Goal: Transaction & Acquisition: Book appointment/travel/reservation

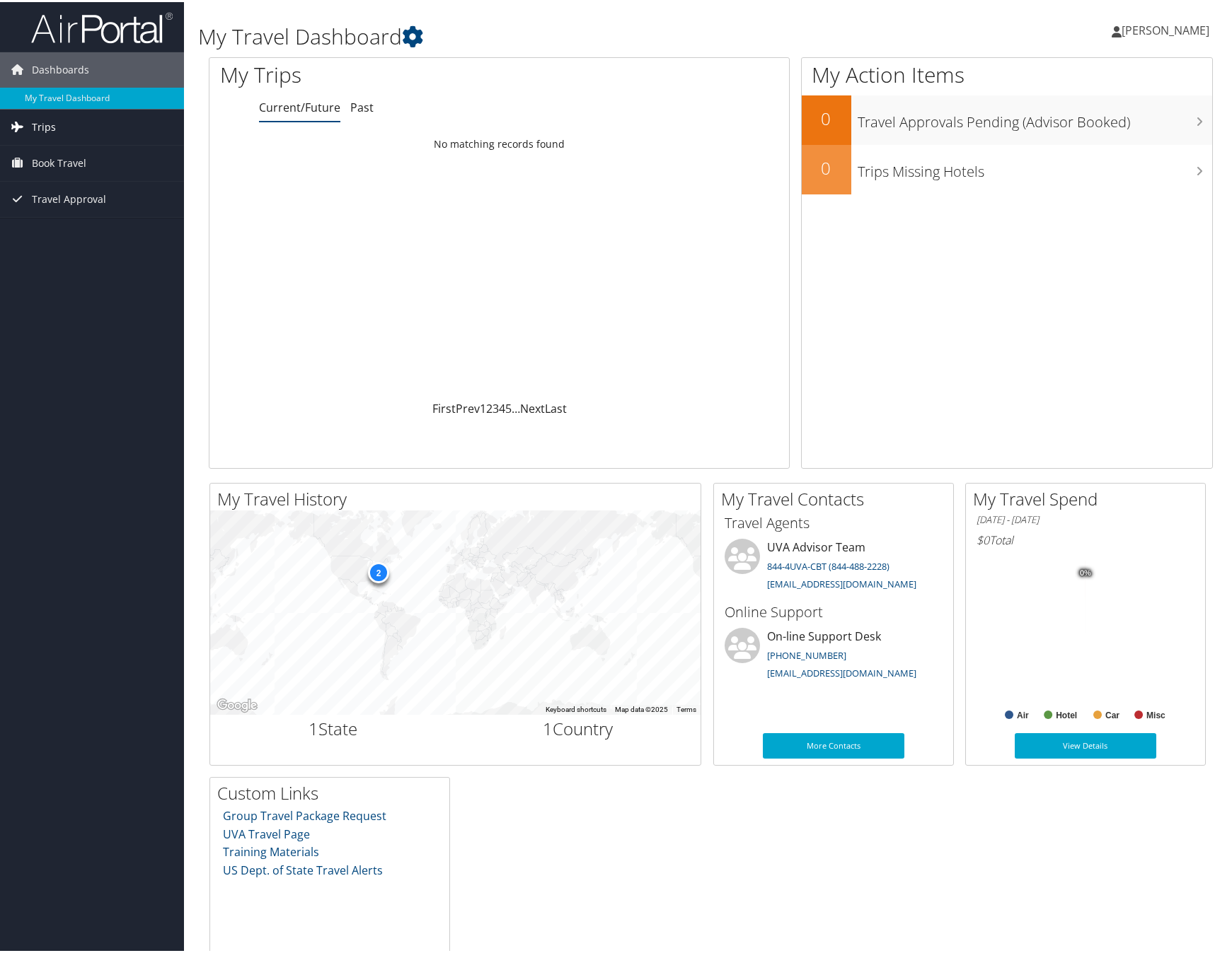
click at [86, 121] on link "Trips" at bounding box center [91, 125] width 183 height 35
click at [87, 151] on link "Current/Future Trips" at bounding box center [91, 153] width 183 height 21
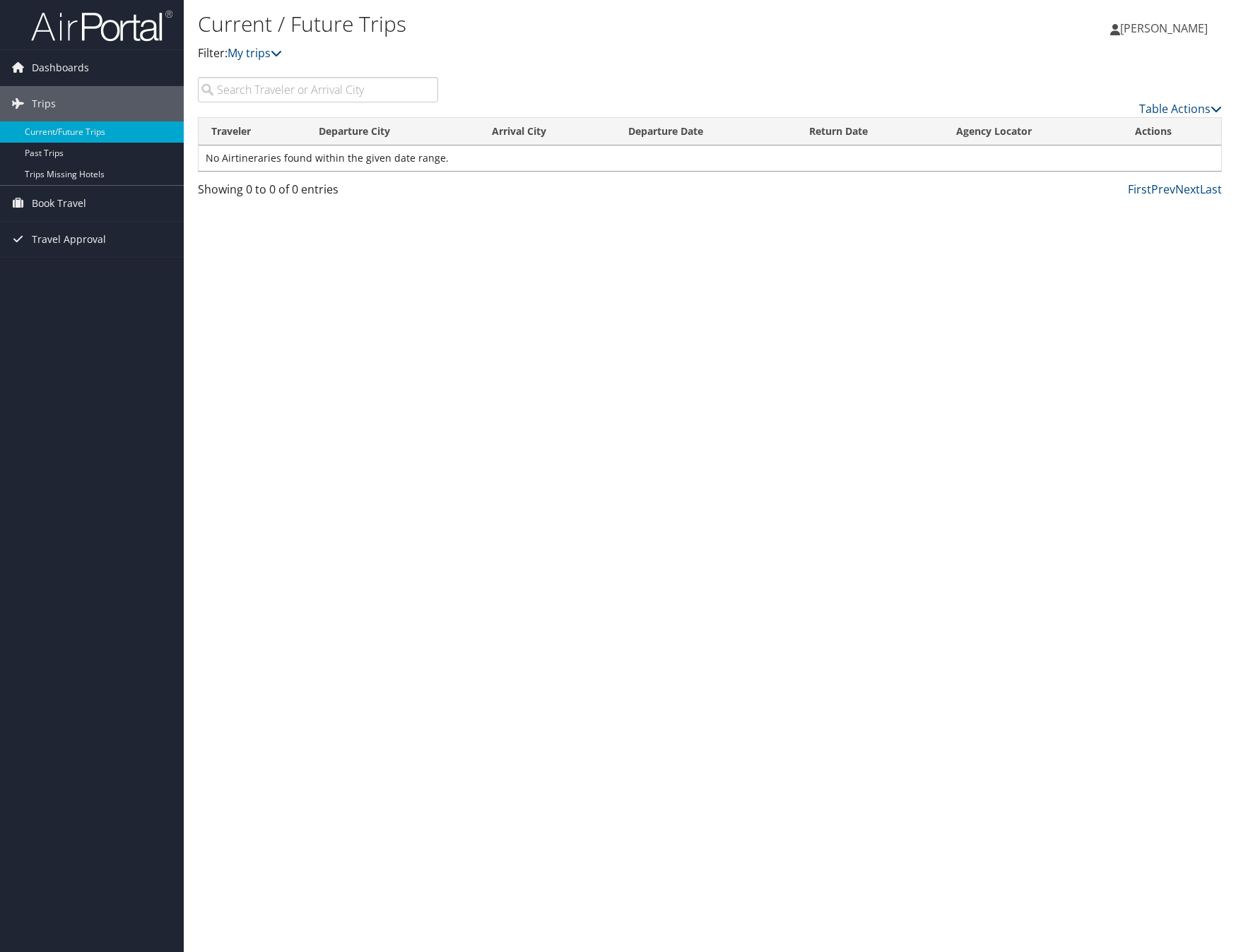
click at [276, 90] on input "search" at bounding box center [318, 89] width 240 height 25
click at [72, 202] on span "Book Travel" at bounding box center [59, 204] width 54 height 35
click at [125, 231] on link "Agent Booking Request" at bounding box center [91, 232] width 183 height 21
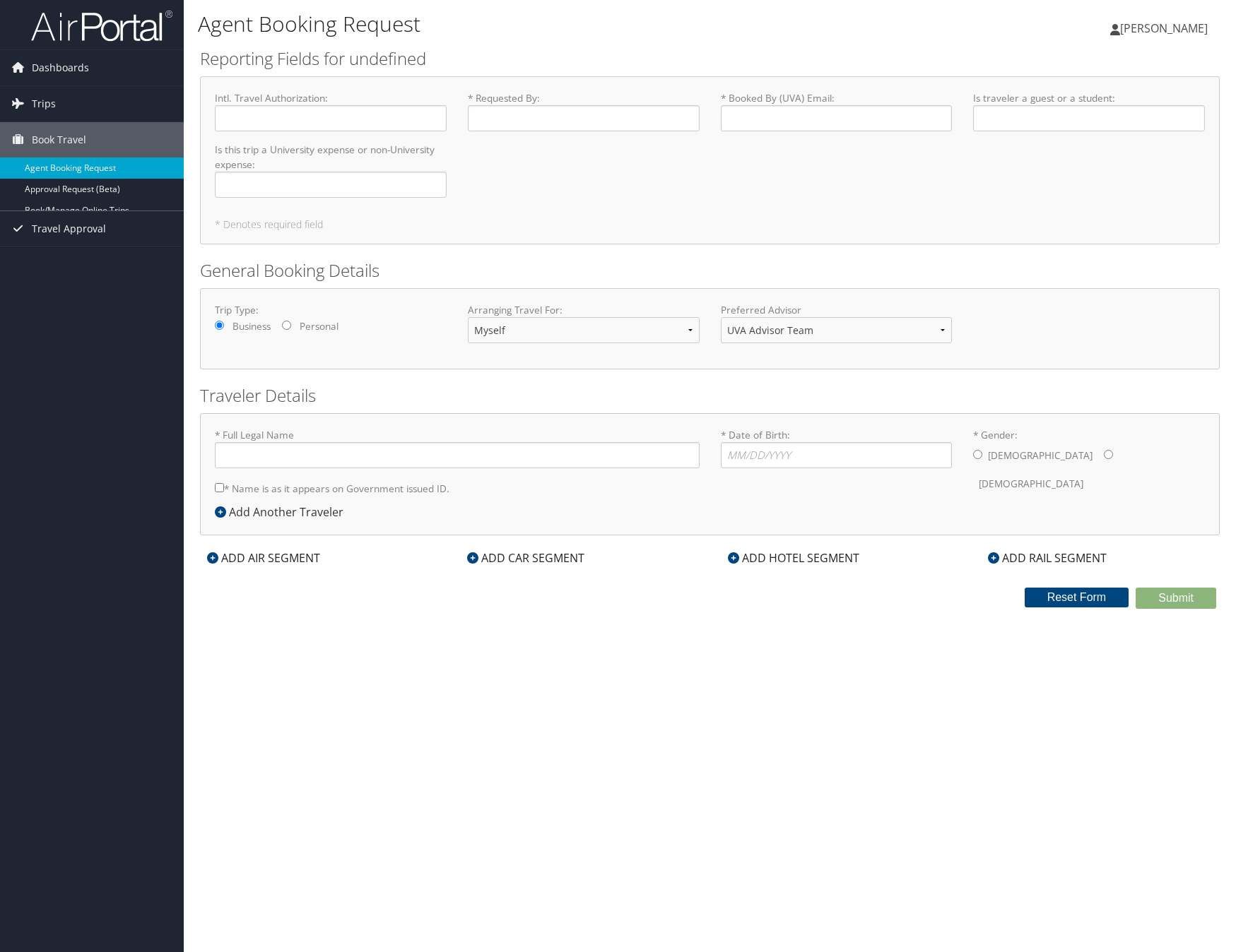
type input "[PERSON_NAME]"
drag, startPoint x: 750, startPoint y: 456, endPoint x: 978, endPoint y: 460, distance: 228.0
click at [853, 451] on input "* Date of Birth: Invalid Date" at bounding box center [836, 455] width 232 height 26
click at [978, 460] on div "Male Female" at bounding box center [1089, 469] width 232 height 55
click at [979, 455] on input "* Gender: Male Female" at bounding box center [977, 454] width 9 height 9
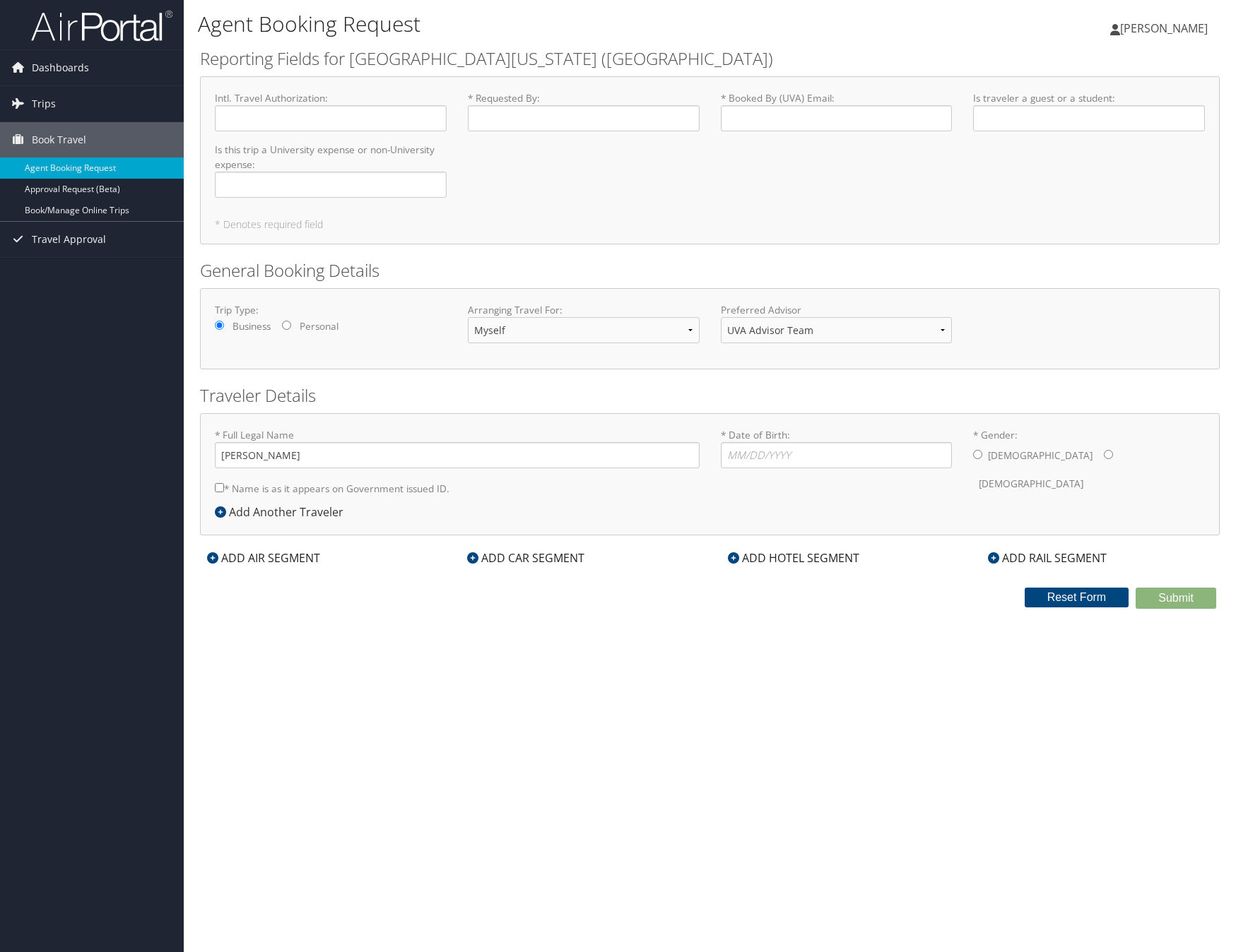
radio input "true"
click at [804, 452] on input "* Date of Birth: Invalid Date" at bounding box center [836, 455] width 232 height 26
type input "08/01/1976"
click at [790, 564] on div "ADD HOTEL SEGMENT" at bounding box center [793, 557] width 145 height 16
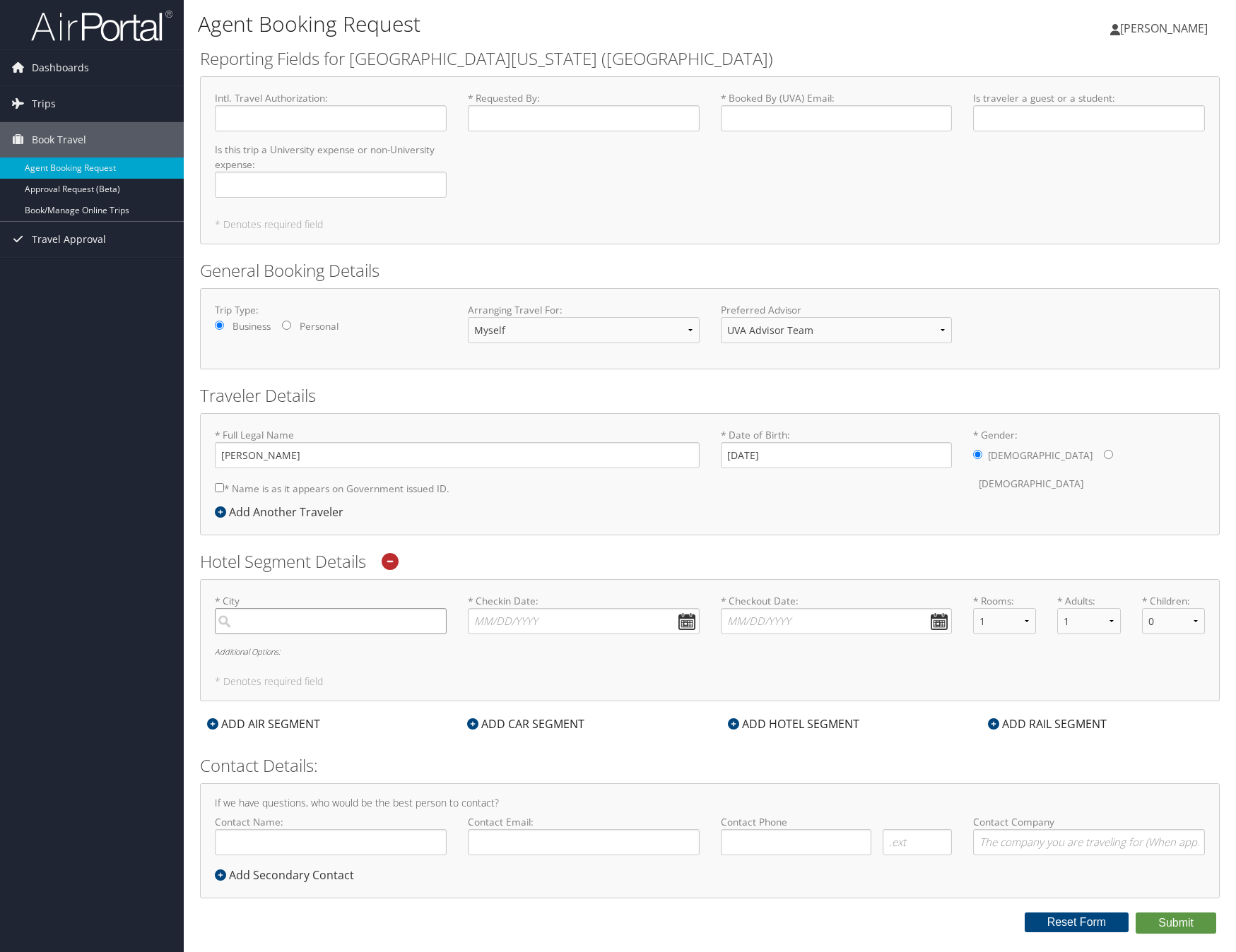
click at [381, 621] on input "search" at bounding box center [331, 621] width 232 height 26
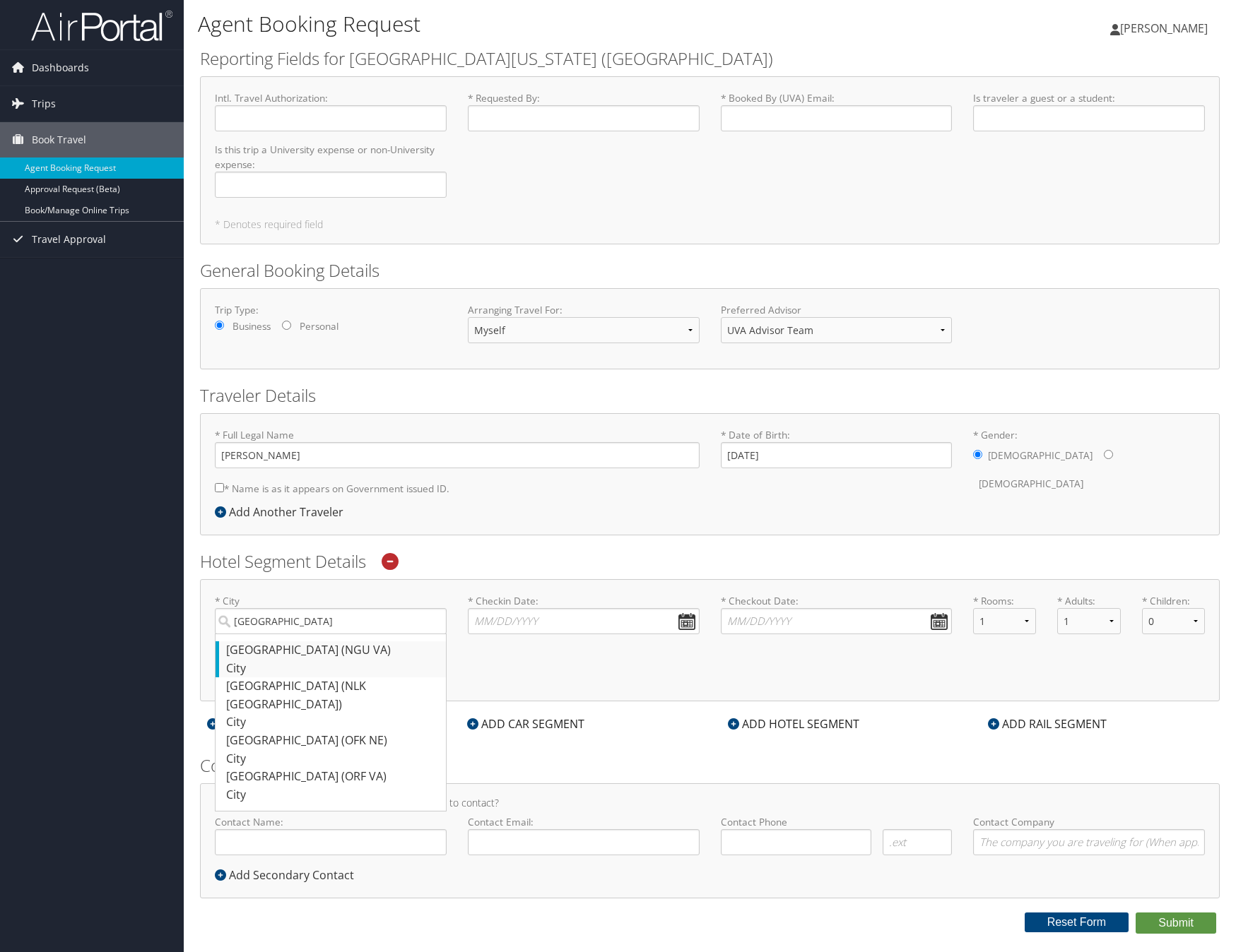
click at [395, 654] on div "Norfolk (NGU VA)" at bounding box center [332, 651] width 212 height 18
click at [395, 634] on input "Norfolk" at bounding box center [331, 621] width 232 height 26
type input "Norfolk"
click at [507, 624] on input "* Checkin Date: Dates must be valid" at bounding box center [583, 621] width 232 height 26
click at [691, 619] on input "* Checkin Date: Dates must be valid" at bounding box center [583, 621] width 232 height 26
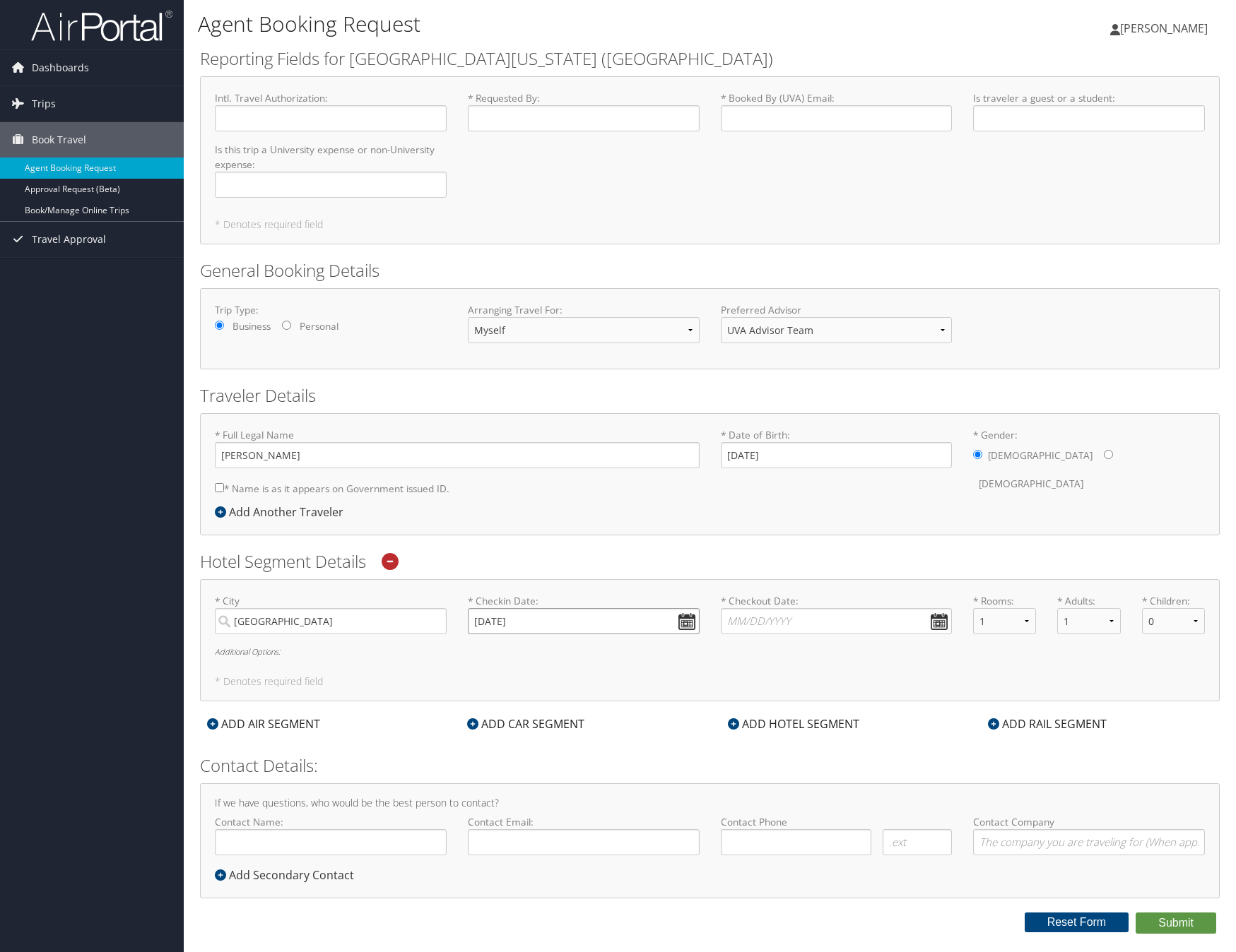
type input "10/12/2025"
click at [764, 615] on input "* Checkout Date: Dates must be valid" at bounding box center [836, 621] width 232 height 26
drag, startPoint x: 829, startPoint y: 651, endPoint x: 847, endPoint y: 649, distance: 18.1
click at [829, 651] on th "Sep 2025" at bounding box center [802, 652] width 101 height 19
drag, startPoint x: 857, startPoint y: 648, endPoint x: 887, endPoint y: 648, distance: 30.0
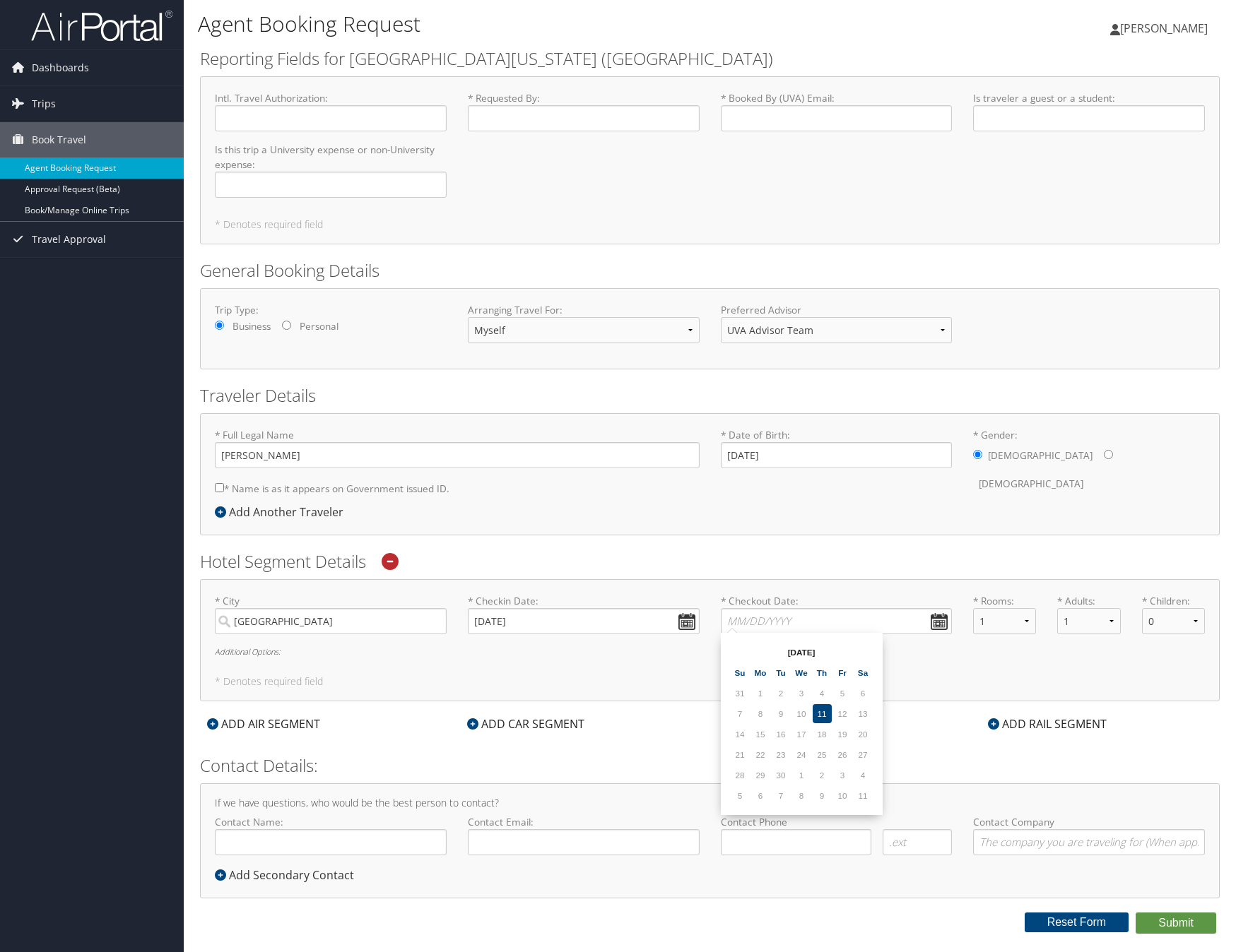
click at [858, 647] on th at bounding box center [863, 652] width 19 height 19
click at [783, 738] on td "14" at bounding box center [781, 735] width 19 height 19
type input "10/14/2025"
type input "[PERSON_NAME]"
type input "jek8w@virginia.edu"
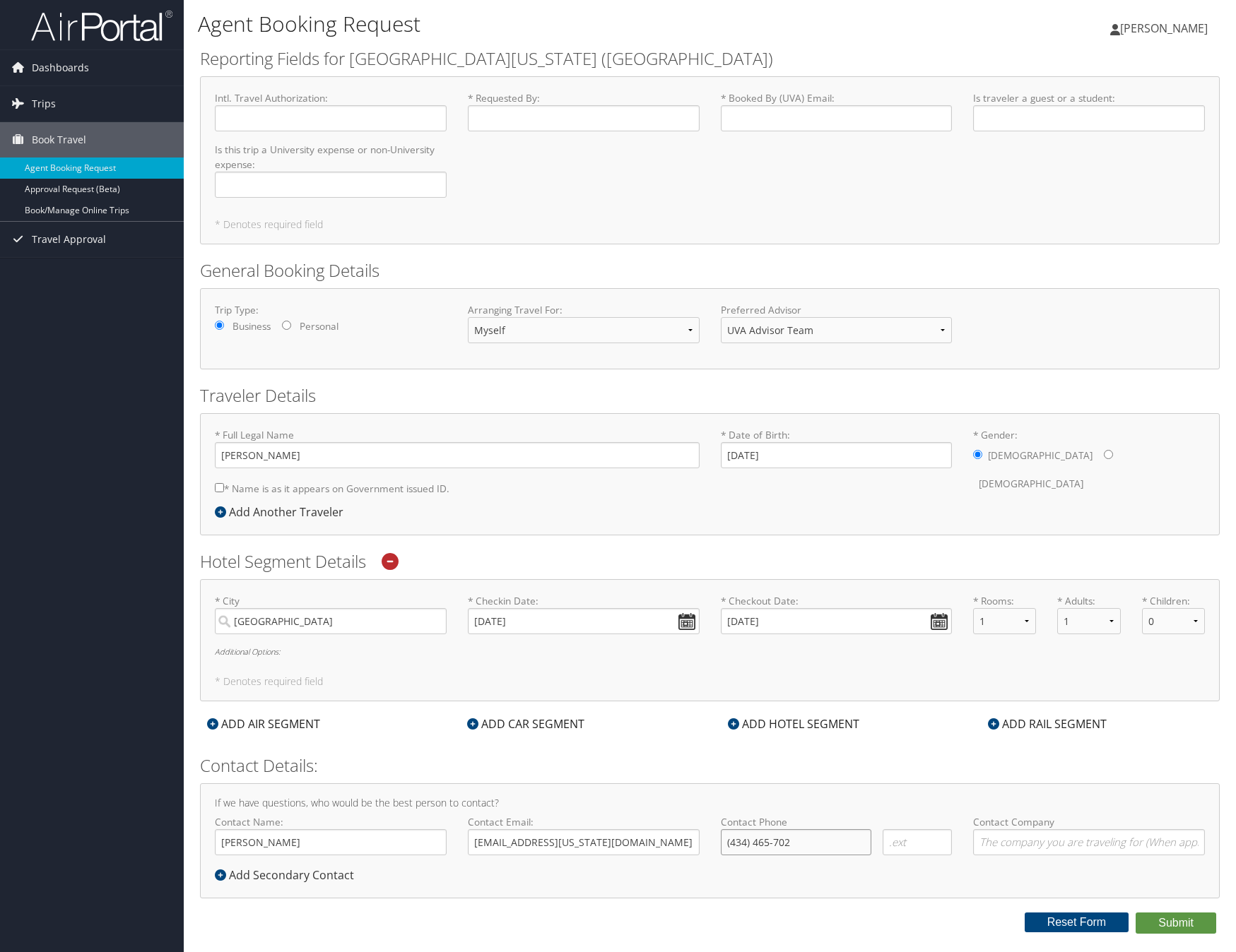
type input "(434) 465-7020"
click at [1168, 925] on button "Submit" at bounding box center [1175, 924] width 80 height 21
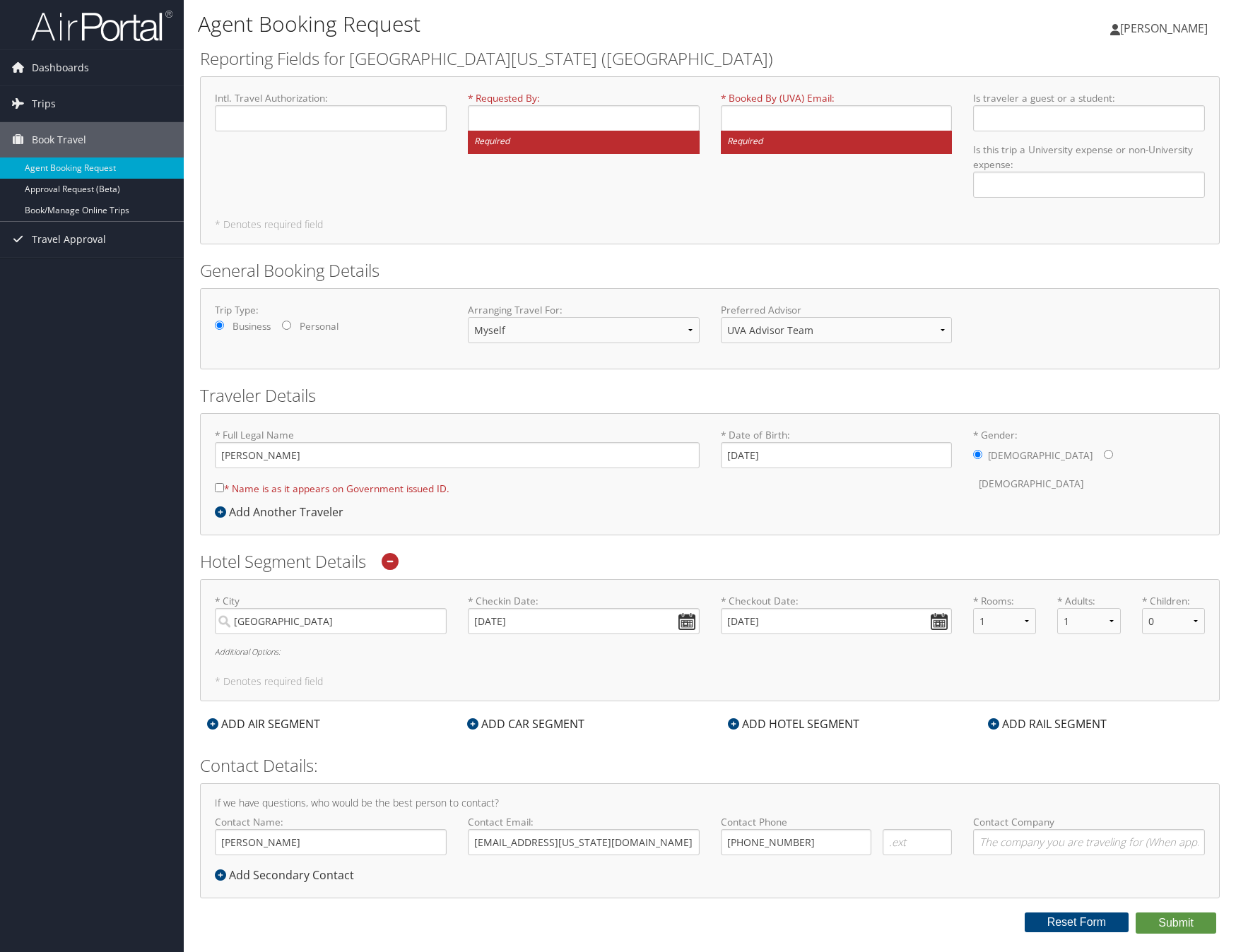
click at [480, 160] on div "* Requested By : Required" at bounding box center [584, 128] width 253 height 75
click at [540, 111] on input "* Requested By : Required" at bounding box center [583, 118] width 232 height 26
type input "[PERSON_NAME]"
type input "jek8w@virginia.edu"
type input "university expense"
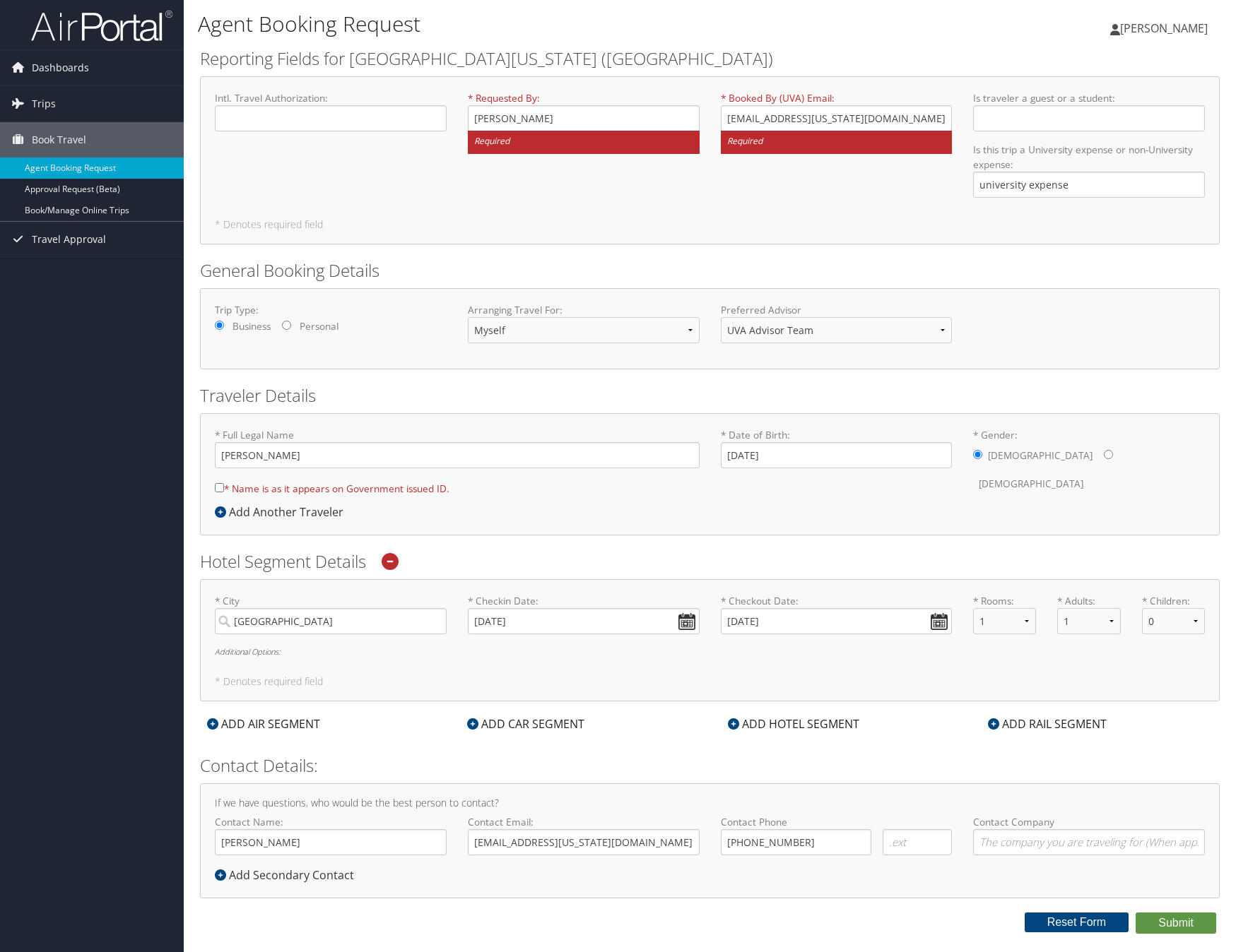
click at [217, 485] on input "* Name is as it appears on Government issued ID." at bounding box center [219, 488] width 9 height 9
checkbox input "true"
click at [1159, 921] on button "Submit" at bounding box center [1175, 924] width 80 height 21
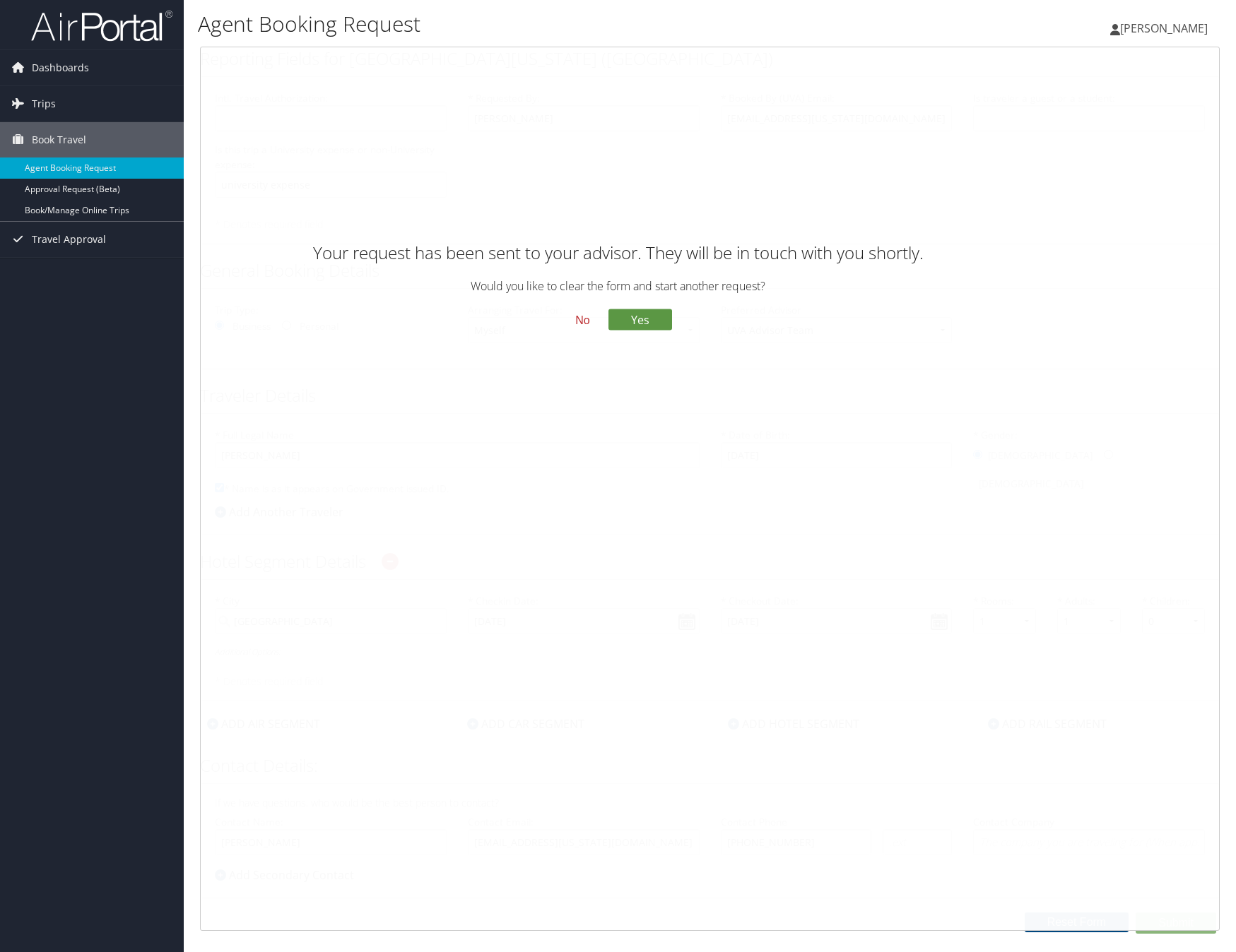
click at [588, 333] on button "No" at bounding box center [583, 320] width 37 height 24
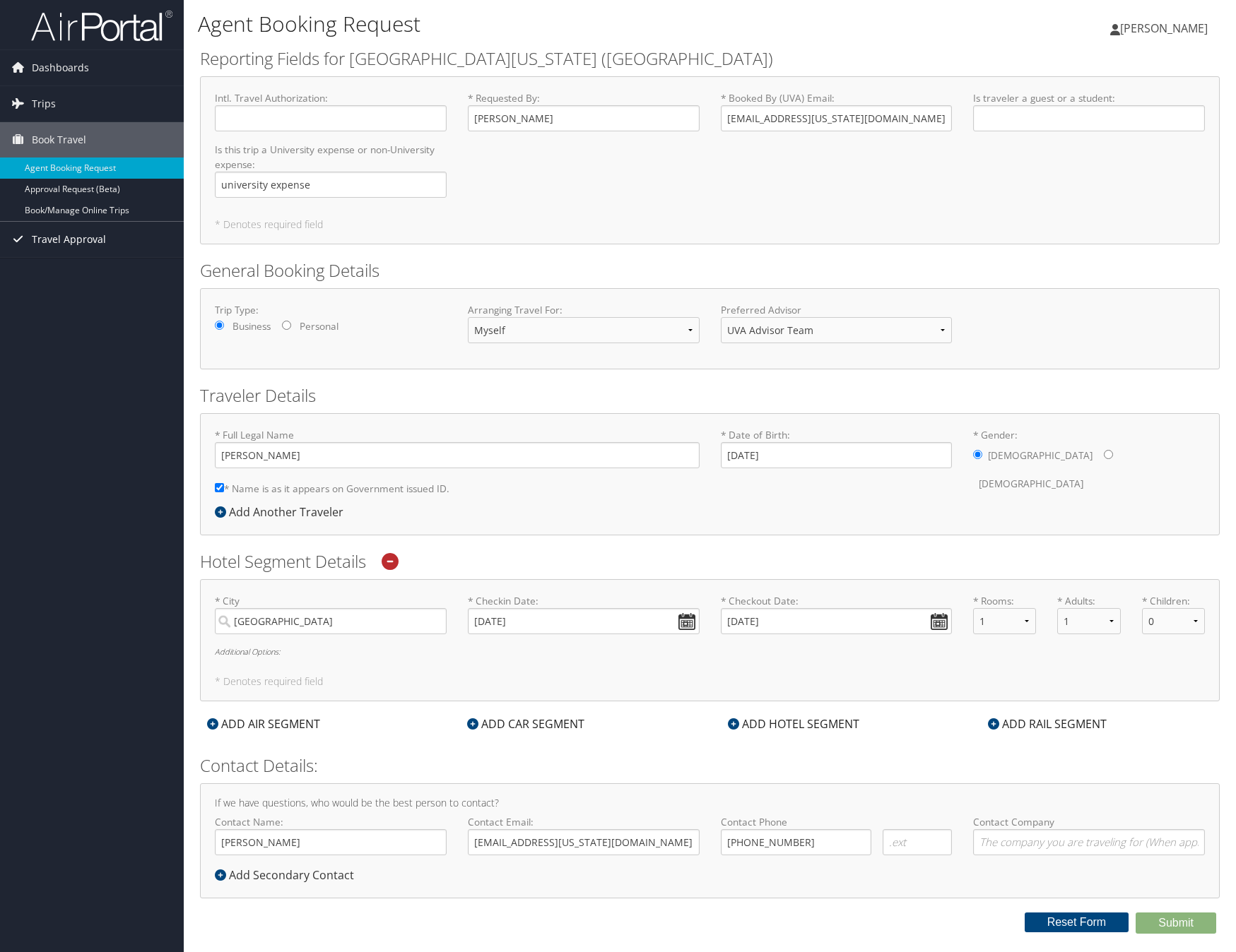
click at [114, 243] on link "Travel Approval" at bounding box center [91, 239] width 183 height 35
click at [100, 237] on span "Travel Approval" at bounding box center [69, 239] width 75 height 35
click at [98, 236] on span "Travel Approval" at bounding box center [69, 239] width 75 height 35
click at [108, 267] on link "Pending Trip Approvals" at bounding box center [91, 268] width 183 height 21
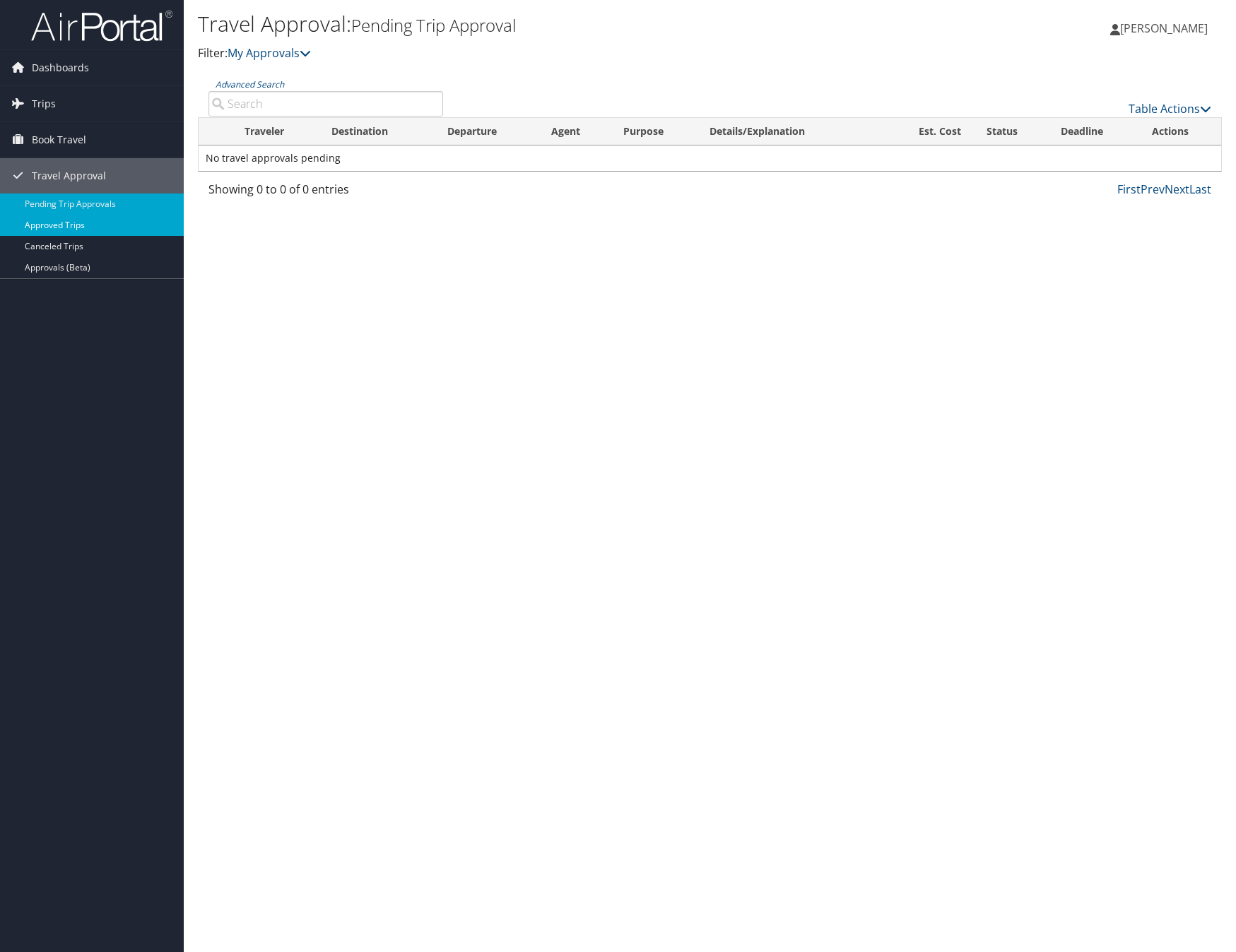
click at [99, 224] on link "Approved Trips" at bounding box center [91, 226] width 183 height 21
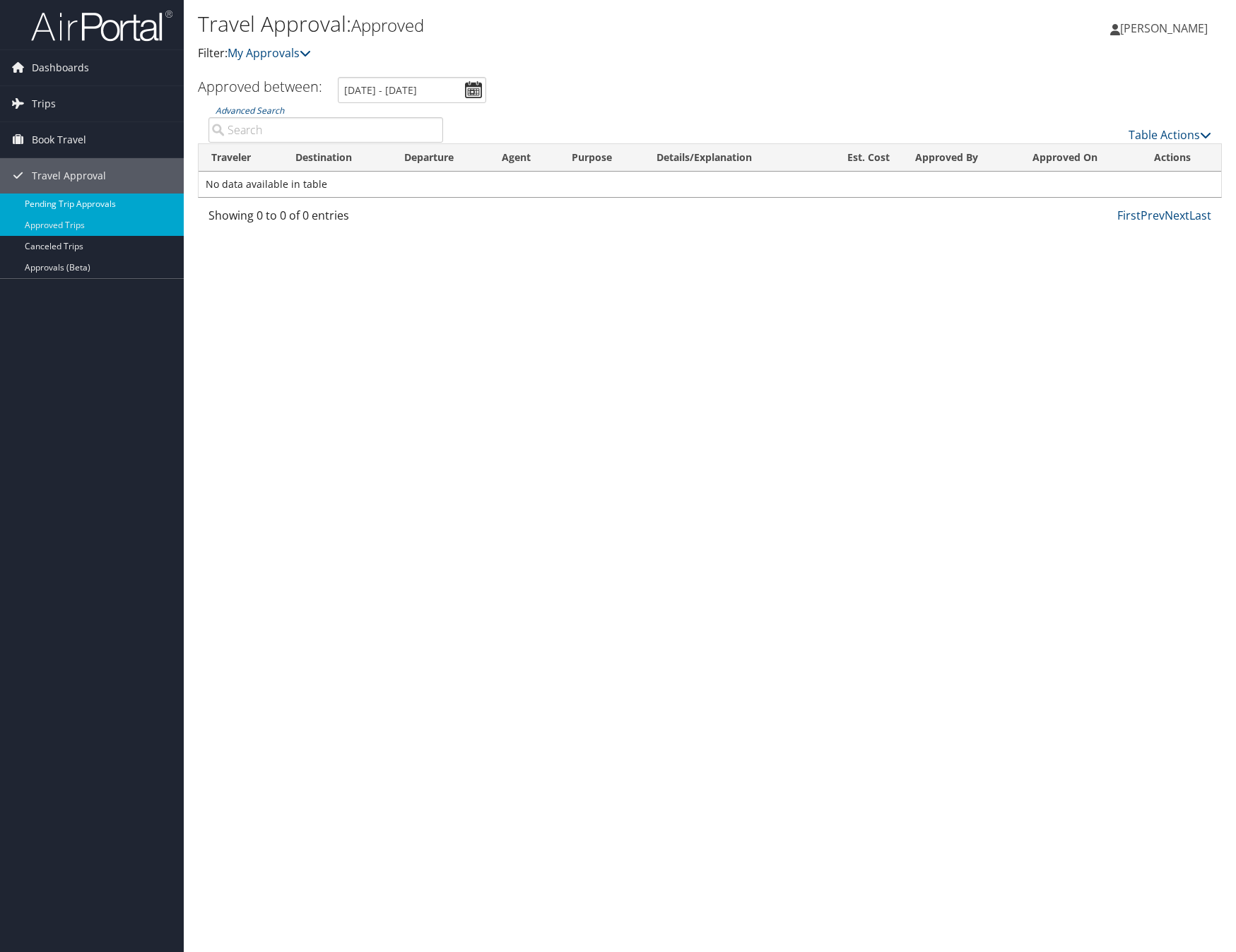
click at [102, 198] on link "Pending Trip Approvals" at bounding box center [91, 205] width 183 height 21
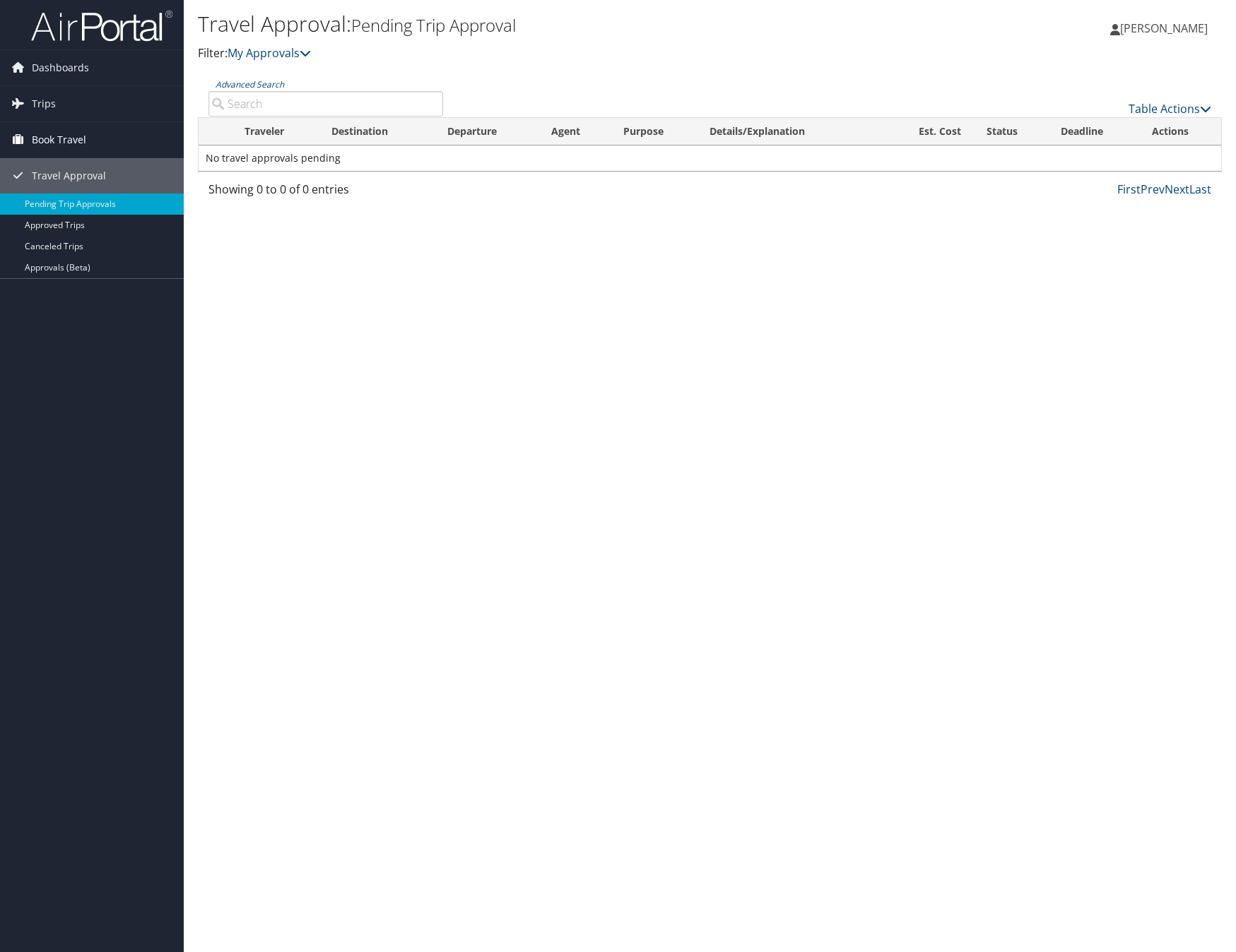
click at [79, 137] on span "Book Travel" at bounding box center [59, 140] width 54 height 35
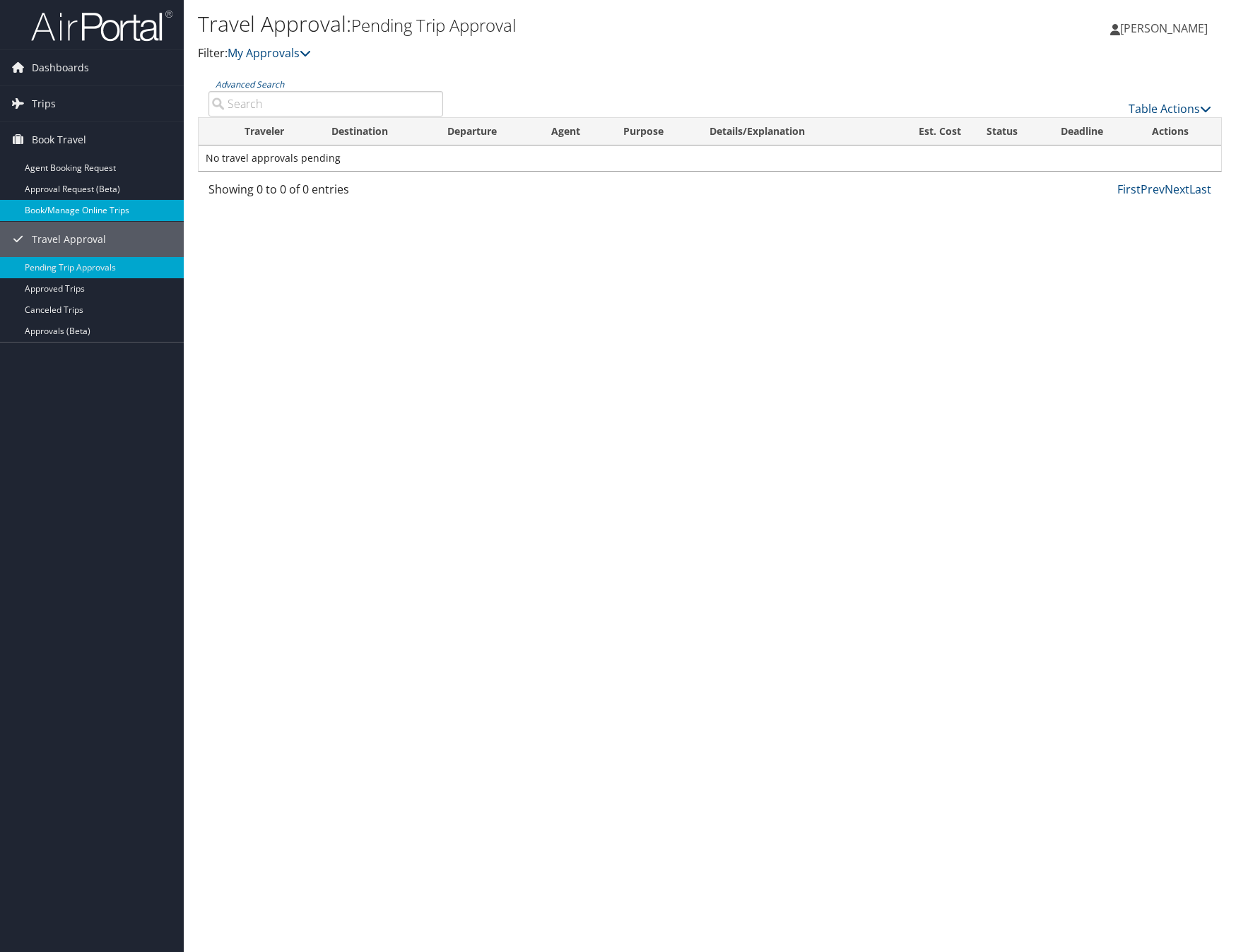
click at [95, 205] on link "Book/Manage Online Trips" at bounding box center [91, 210] width 183 height 21
